Goal: Task Accomplishment & Management: Use online tool/utility

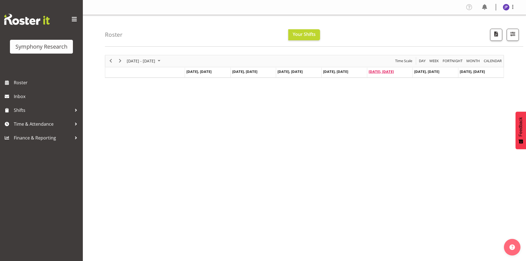
click at [381, 72] on span "Sep 19, Friday" at bounding box center [380, 71] width 25 height 5
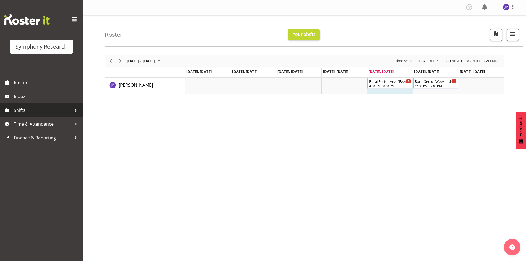
click at [75, 109] on div at bounding box center [76, 110] width 8 height 8
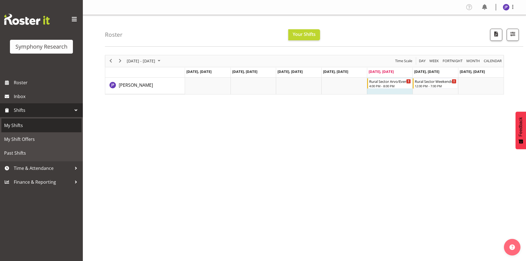
click at [24, 124] on span "My Shifts" at bounding box center [41, 125] width 75 height 8
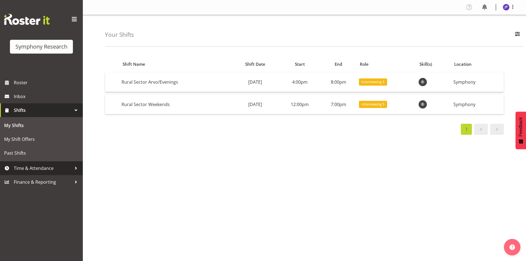
click at [76, 167] on div at bounding box center [76, 168] width 8 height 8
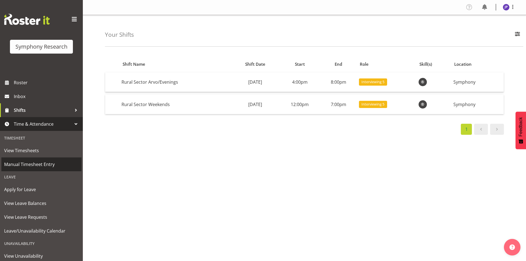
click at [57, 164] on span "Manual Timesheet Entry" at bounding box center [41, 164] width 75 height 8
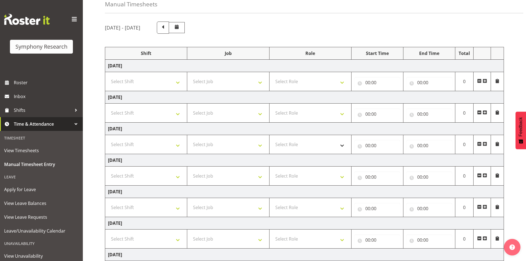
scroll to position [55, 0]
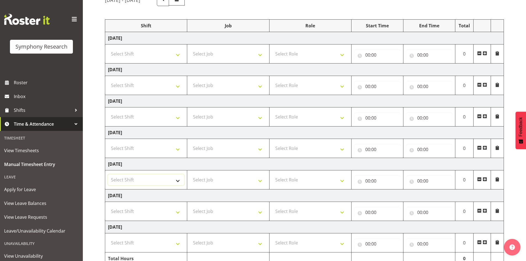
click at [177, 180] on select "Select Shift !!Weekend Residential (Roster IT Shift Label) *Business 9/10am ~ 4…" at bounding box center [146, 179] width 76 height 11
